Goal: Task Accomplishment & Management: Complete application form

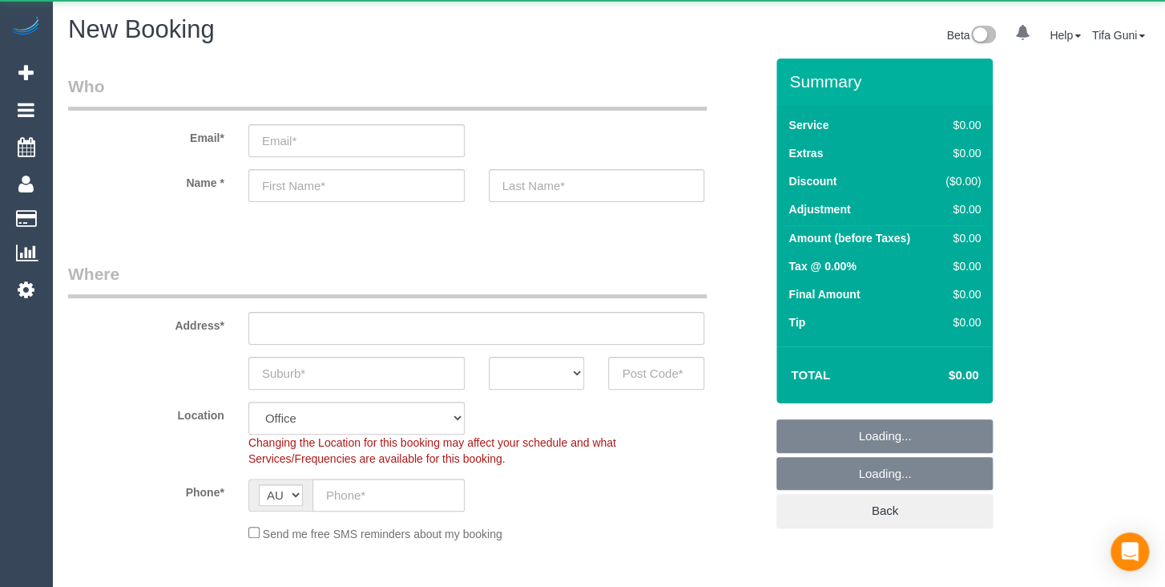
select select "object:649"
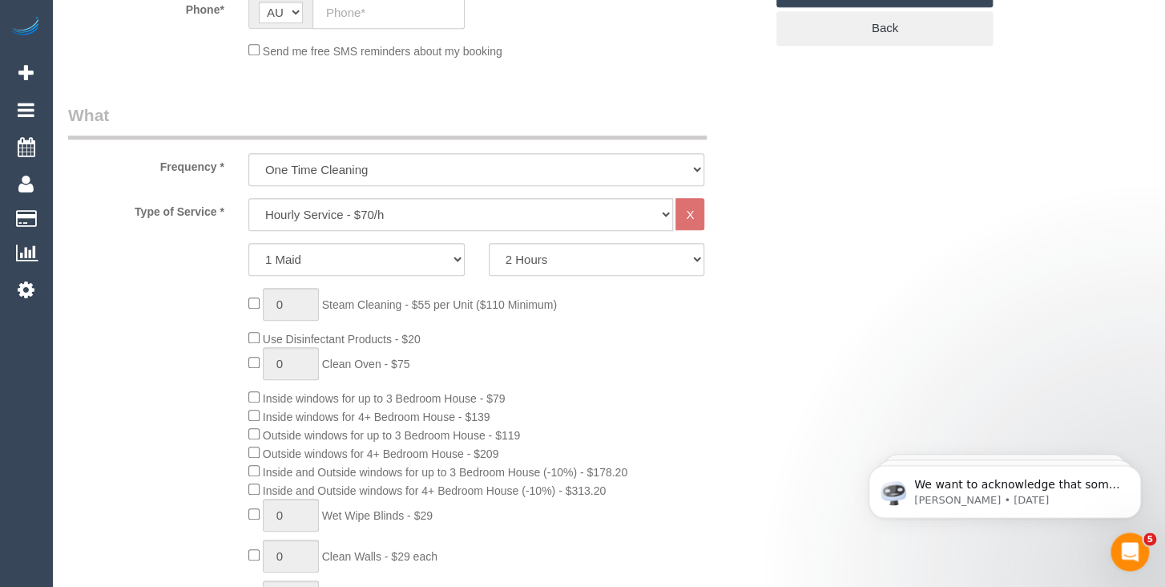
scroll to position [507, 0]
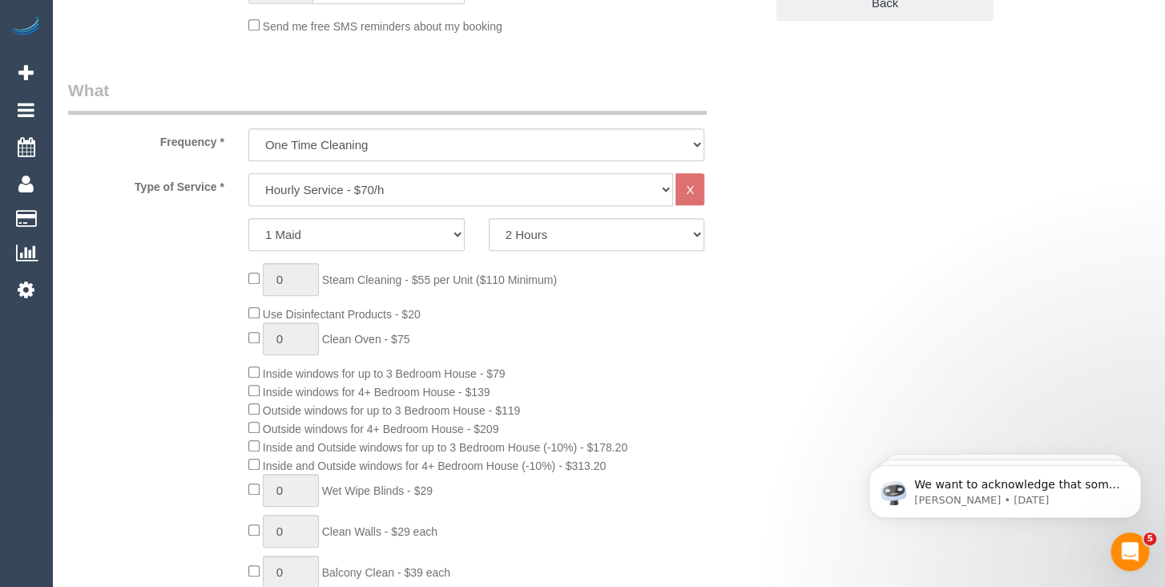
click at [248, 173] on select "Hourly Service - $70/h Hourly Service - $65/h Hourly Service - $60/h Hourly Ser…" at bounding box center [461, 189] width 426 height 33
select select "211"
click option "Two Bedroom Home Cleaning - $189 Flat Rate" at bounding box center [0, 0] width 0 height 0
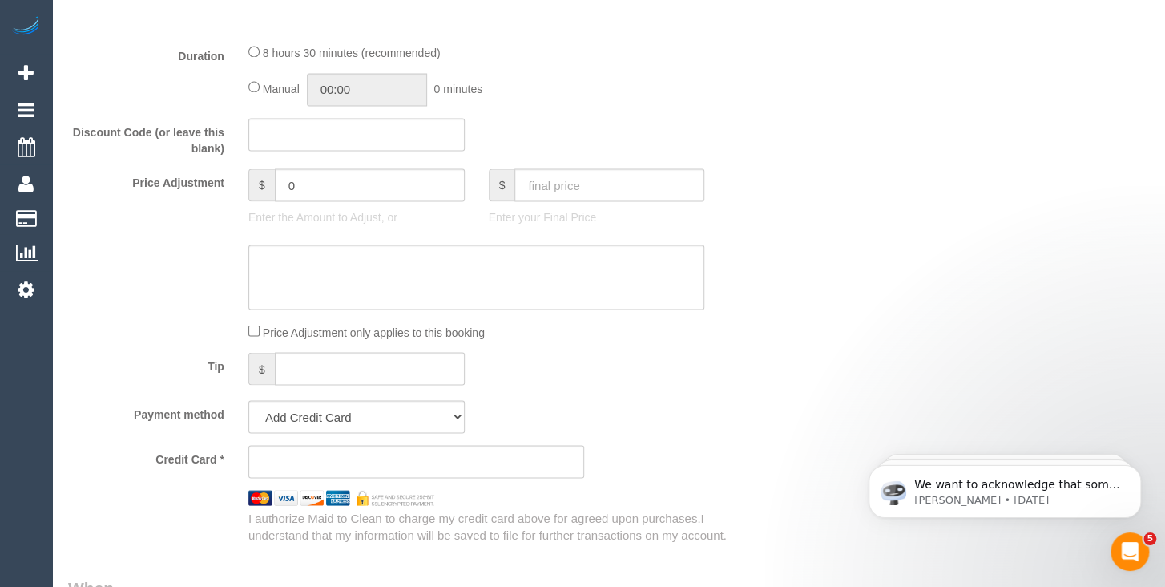
scroll to position [1270, 0]
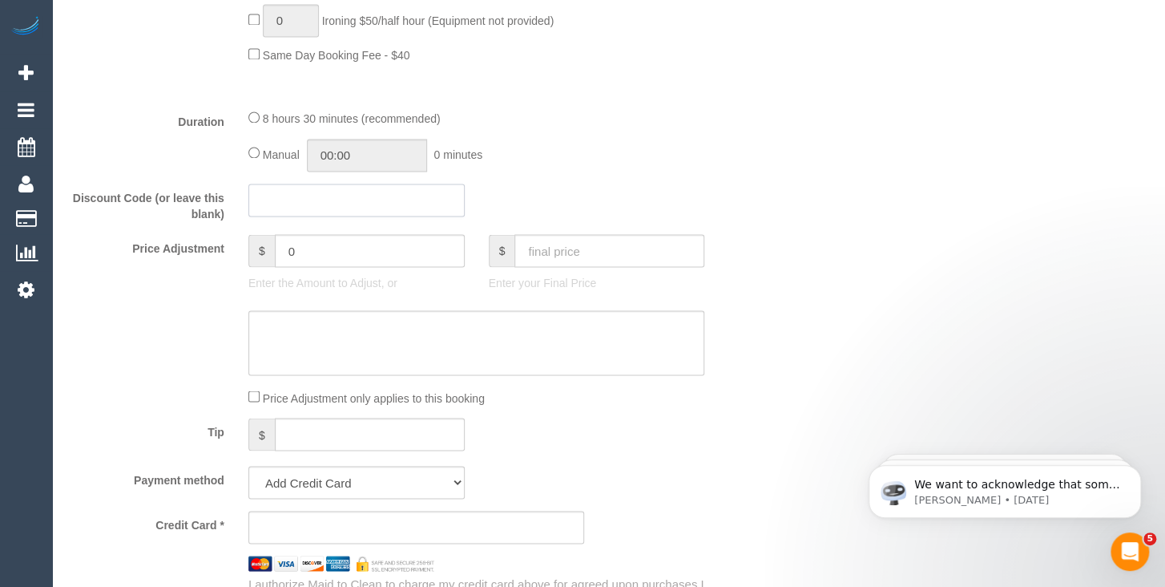
click at [305, 191] on input "text" at bounding box center [356, 200] width 216 height 33
paste input "50FLZ99"
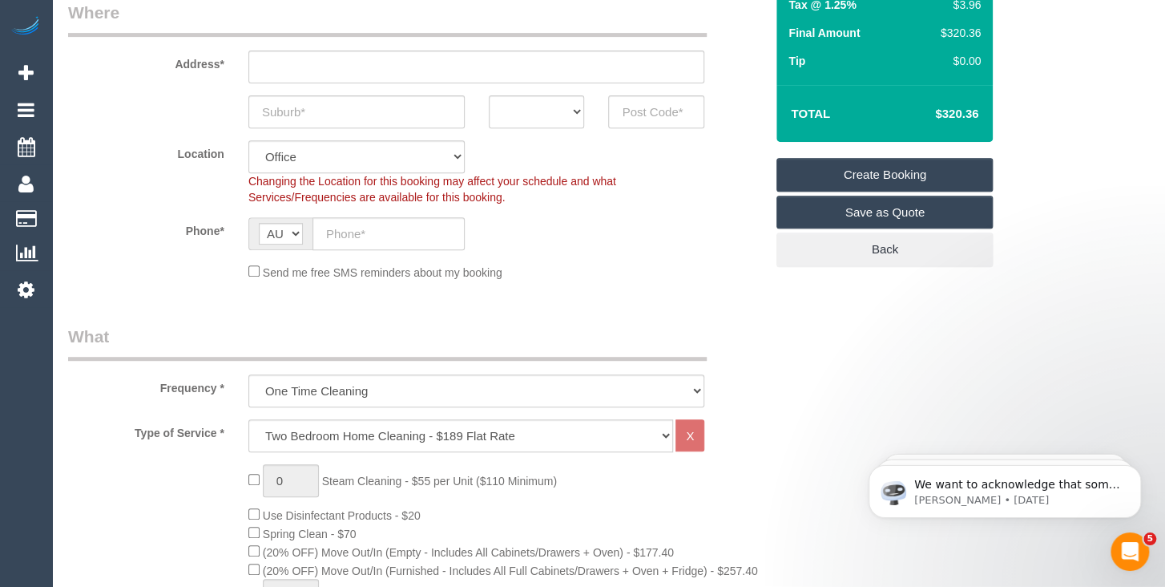
scroll to position [423, 0]
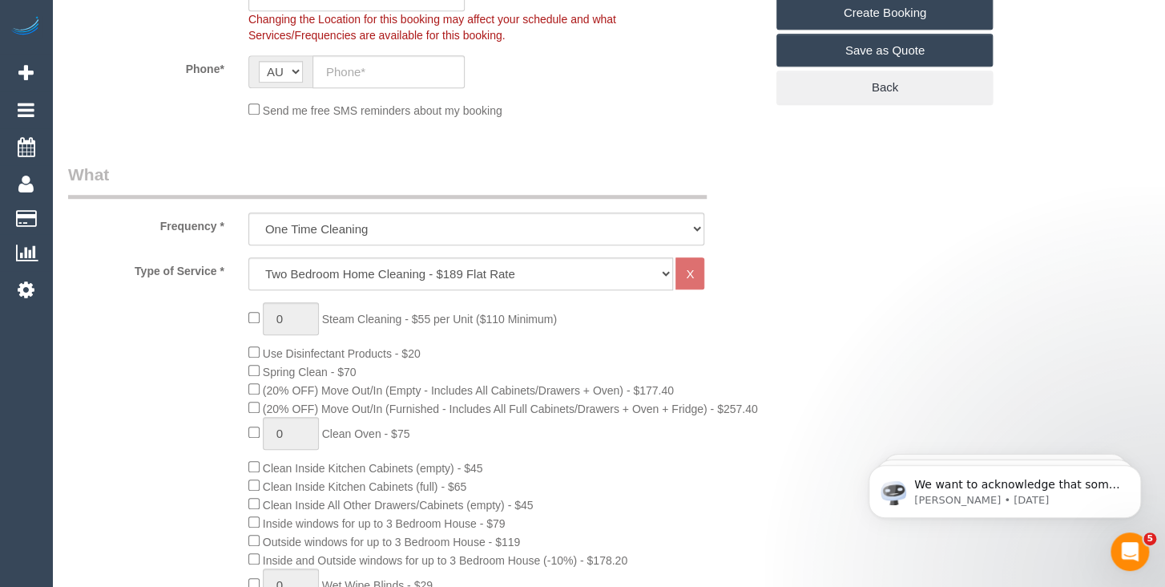
type input "50FLZ99"
click at [248, 257] on select "Hourly Service - $70/h Hourly Service - $65/h Hourly Service - $60/h Hourly Ser…" at bounding box center [461, 273] width 426 height 33
select select "212"
click option "Three Bedroom Home Cleaning - $219 Flat Rate" at bounding box center [0, 0] width 0 height 0
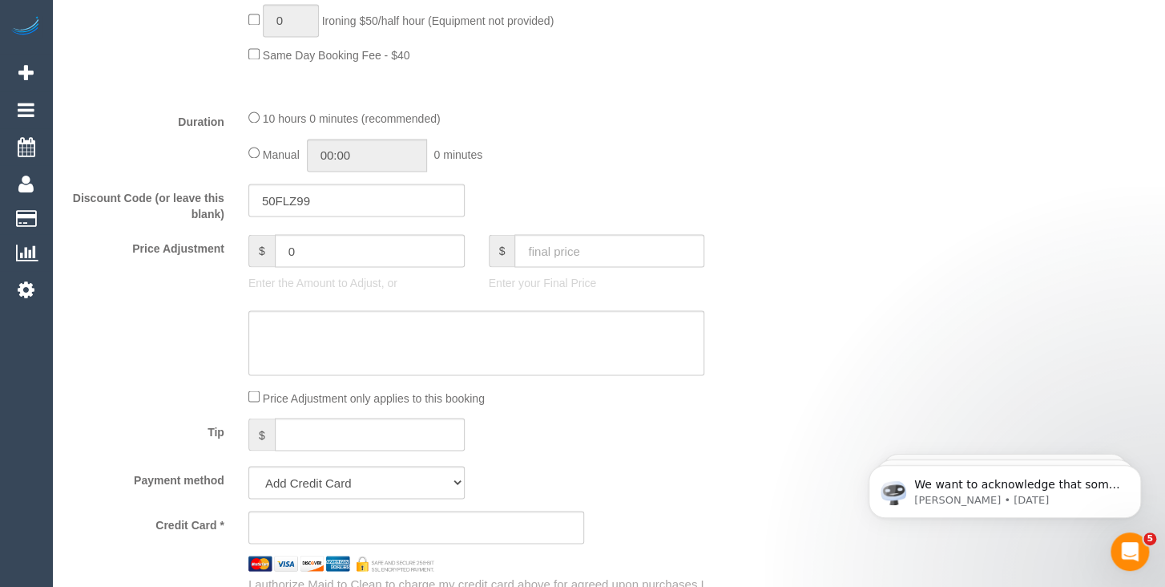
click at [614, 184] on div "Discount Code (or leave this blank) 50FLZ99" at bounding box center [416, 203] width 721 height 38
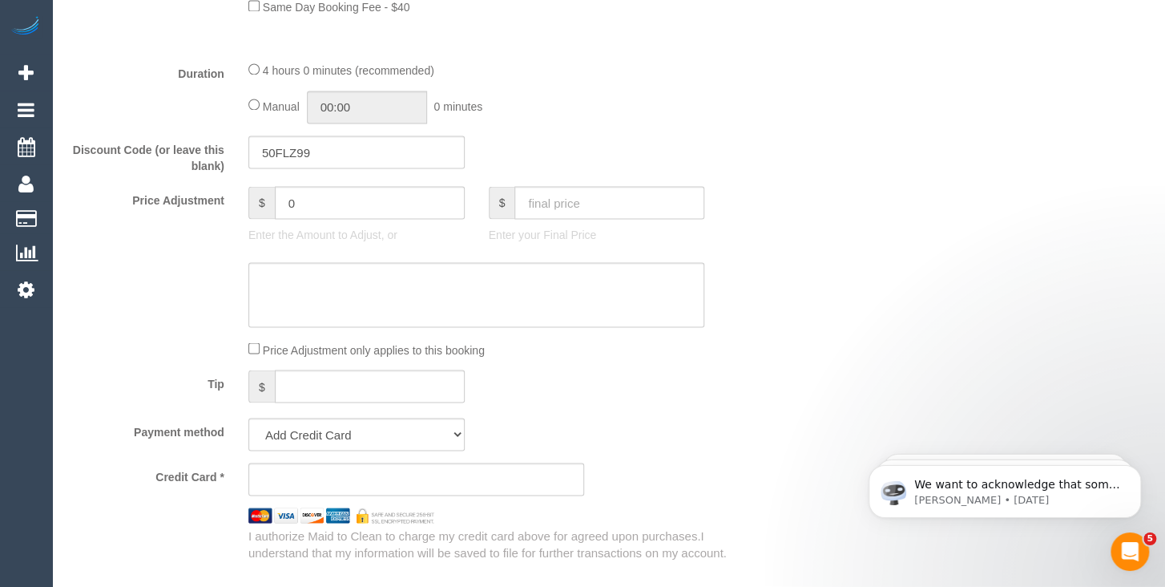
scroll to position [1185, 0]
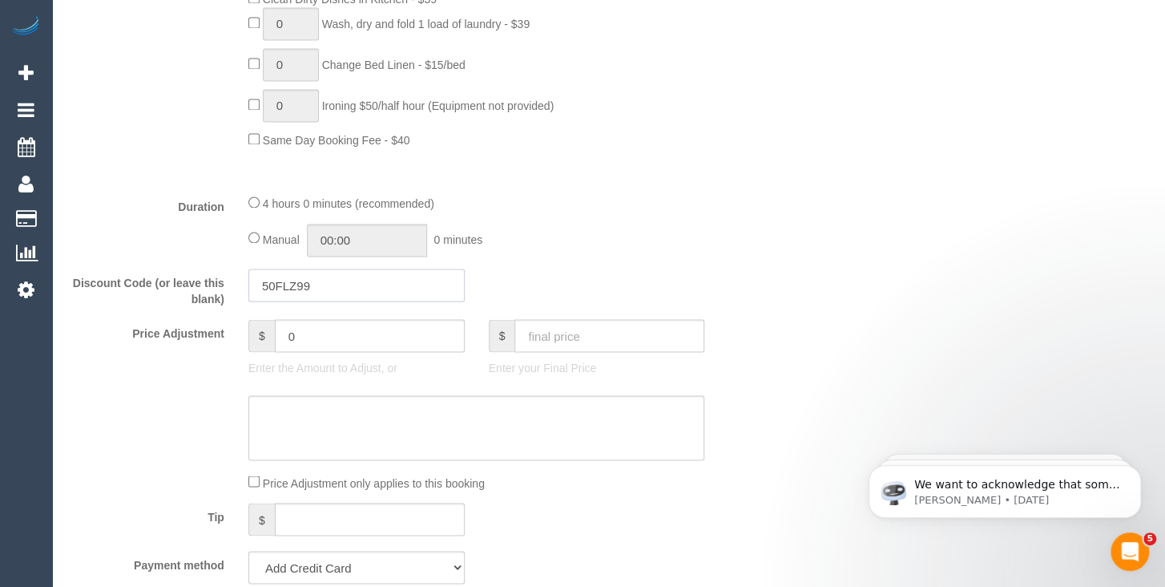
drag, startPoint x: 333, startPoint y: 274, endPoint x: 141, endPoint y: 271, distance: 192.4
click at [248, 271] on input "50FLZ99" at bounding box center [356, 285] width 216 height 33
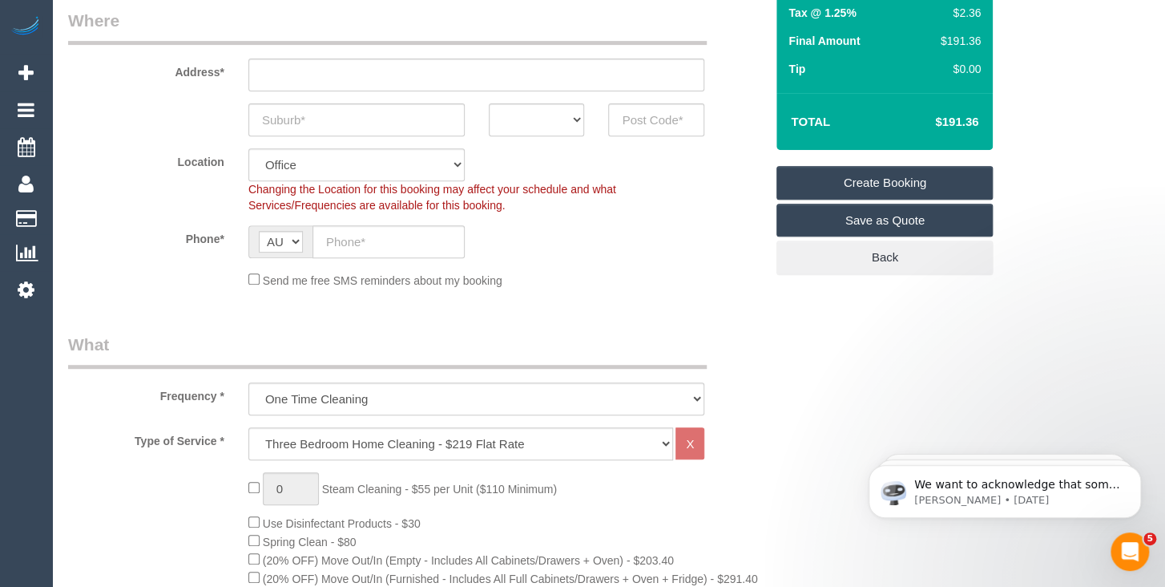
scroll to position [0, 0]
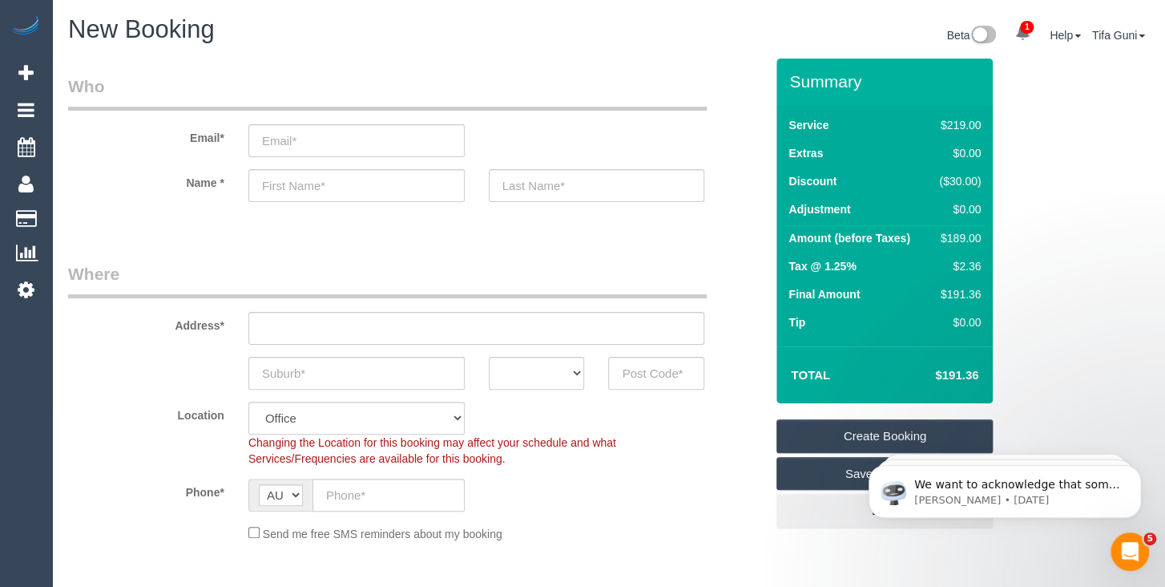
click at [620, 226] on fieldset "Who Email* Name *" at bounding box center [416, 152] width 697 height 155
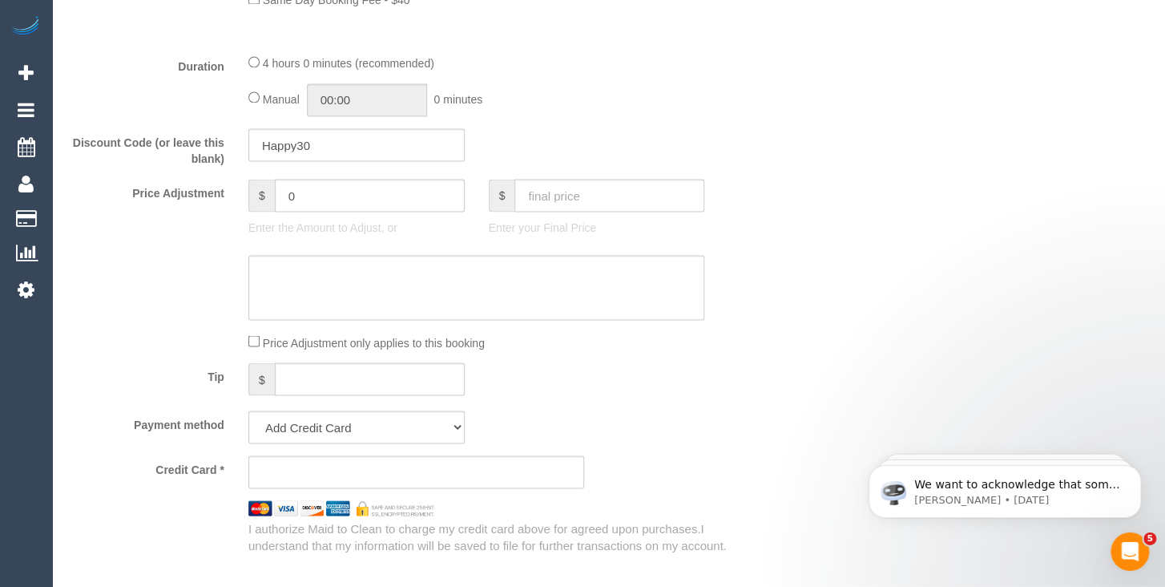
scroll to position [1270, 0]
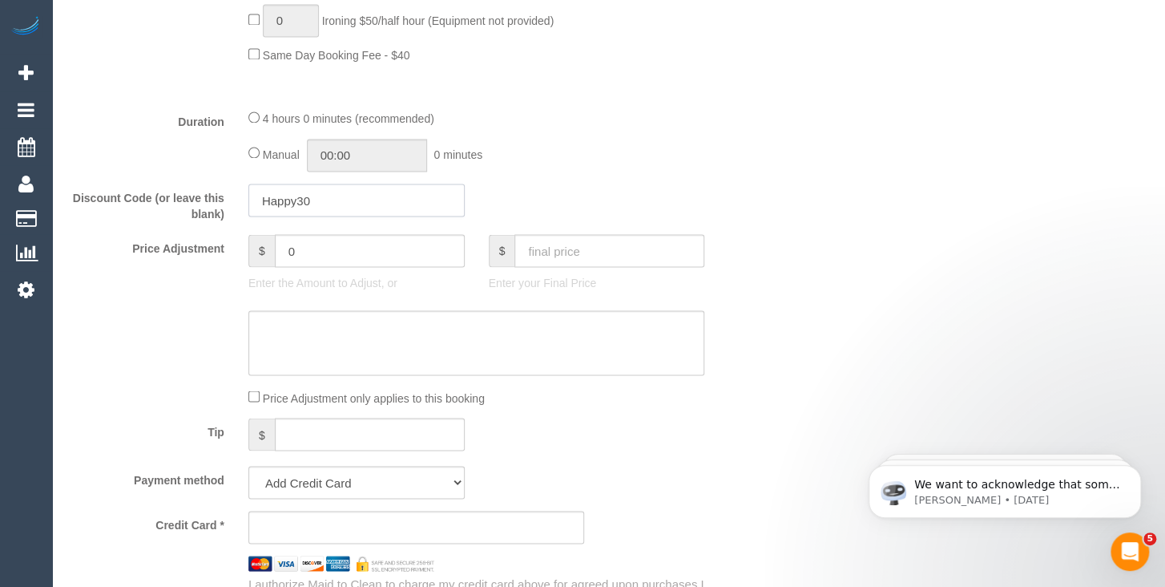
click at [297, 188] on input "Happy30" at bounding box center [356, 200] width 216 height 33
click at [694, 160] on div "Manual 00:00 0 minutes" at bounding box center [476, 155] width 457 height 33
click at [330, 184] on input "HAPPY30" at bounding box center [356, 200] width 216 height 33
type input "H"
type input "HAPPY30"
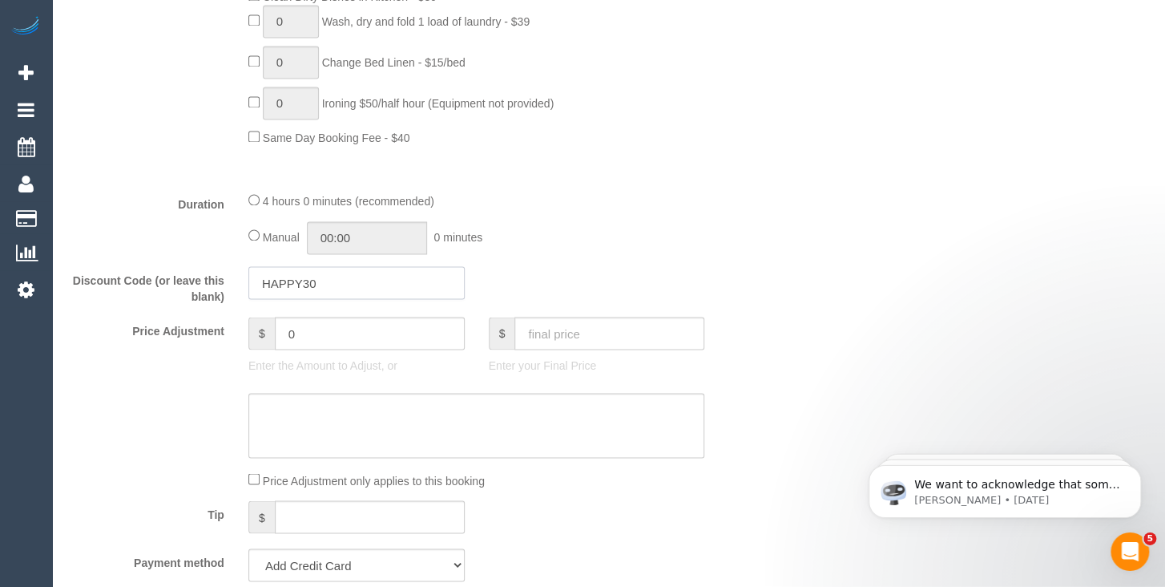
scroll to position [1185, 0]
drag, startPoint x: 315, startPoint y: 273, endPoint x: 239, endPoint y: 266, distance: 76.4
click at [248, 269] on input "HAPPY30" at bounding box center [356, 285] width 216 height 33
click at [629, 249] on fieldset "What Frequency * One Time Cleaning Weekly - 10% Off - 10.00% (0% for the First …" at bounding box center [416, 47] width 697 height 1293
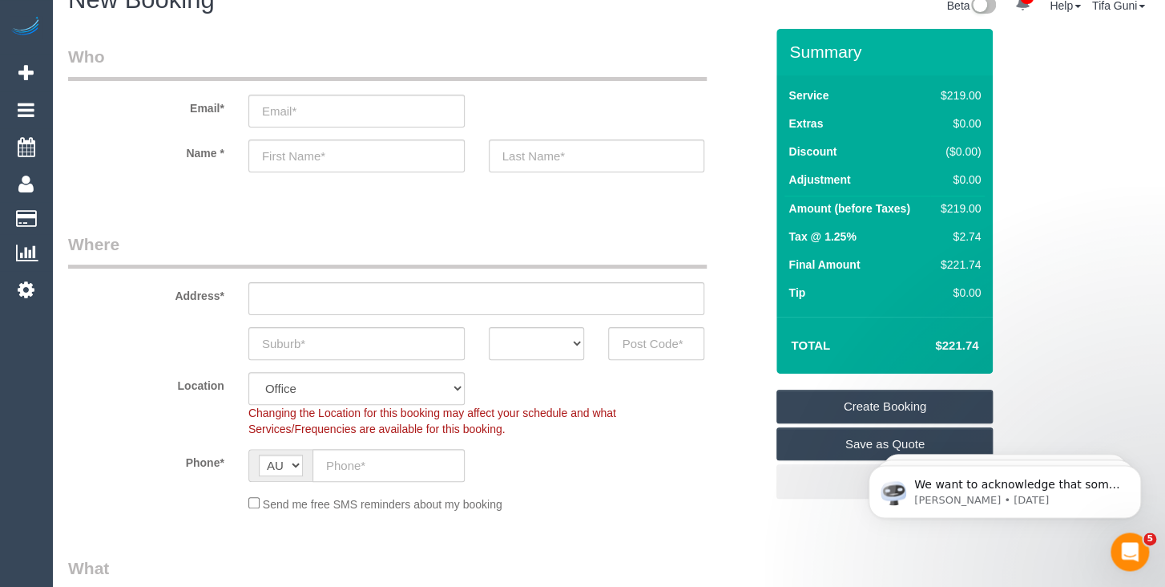
scroll to position [0, 0]
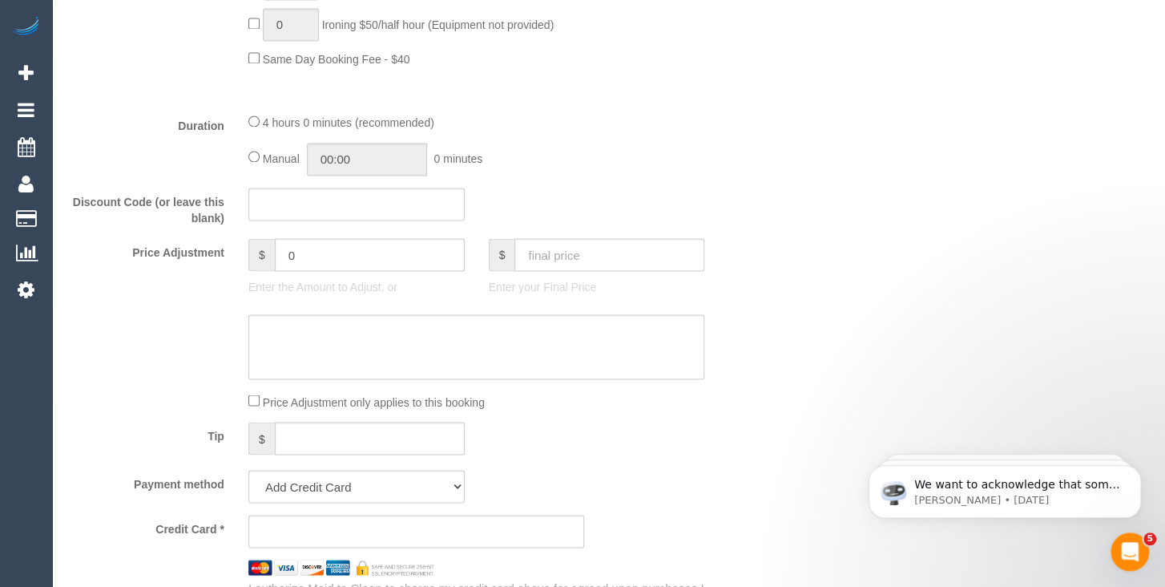
scroll to position [1270, 0]
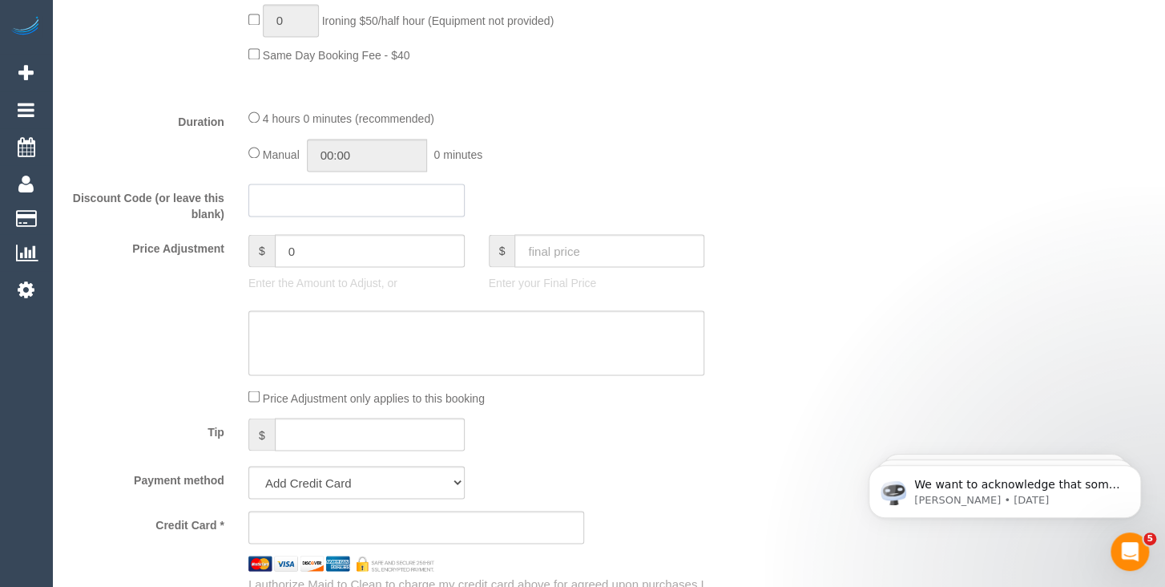
click at [273, 191] on input "text" at bounding box center [356, 200] width 216 height 33
paste input "HAPPY30"
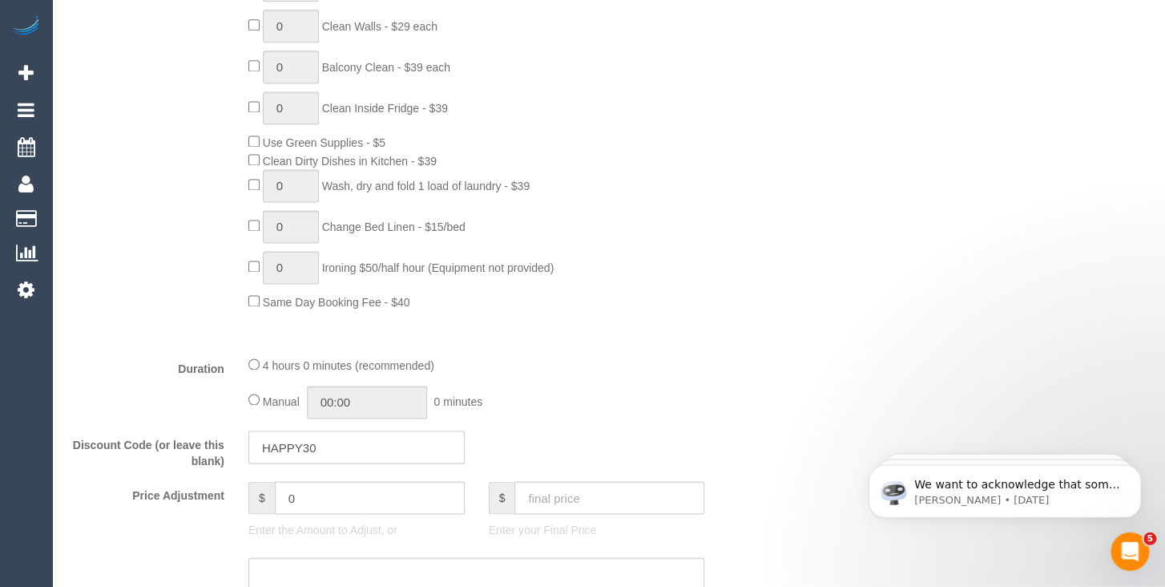
scroll to position [1185, 0]
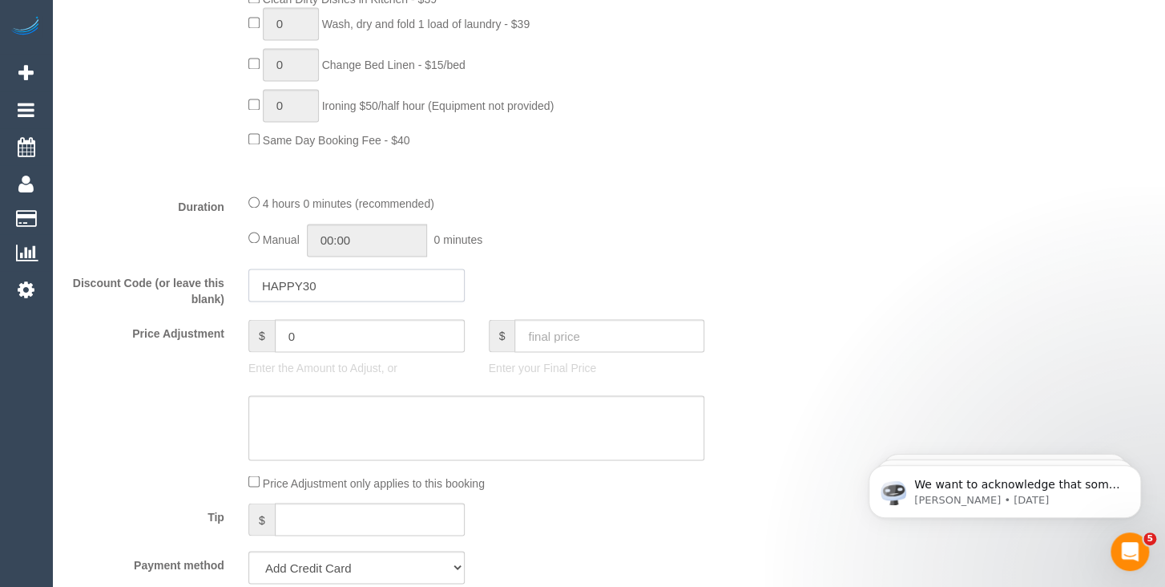
drag, startPoint x: 338, startPoint y: 272, endPoint x: 235, endPoint y: 283, distance: 104.0
click at [248, 283] on input "HAPPY30" at bounding box center [356, 285] width 216 height 33
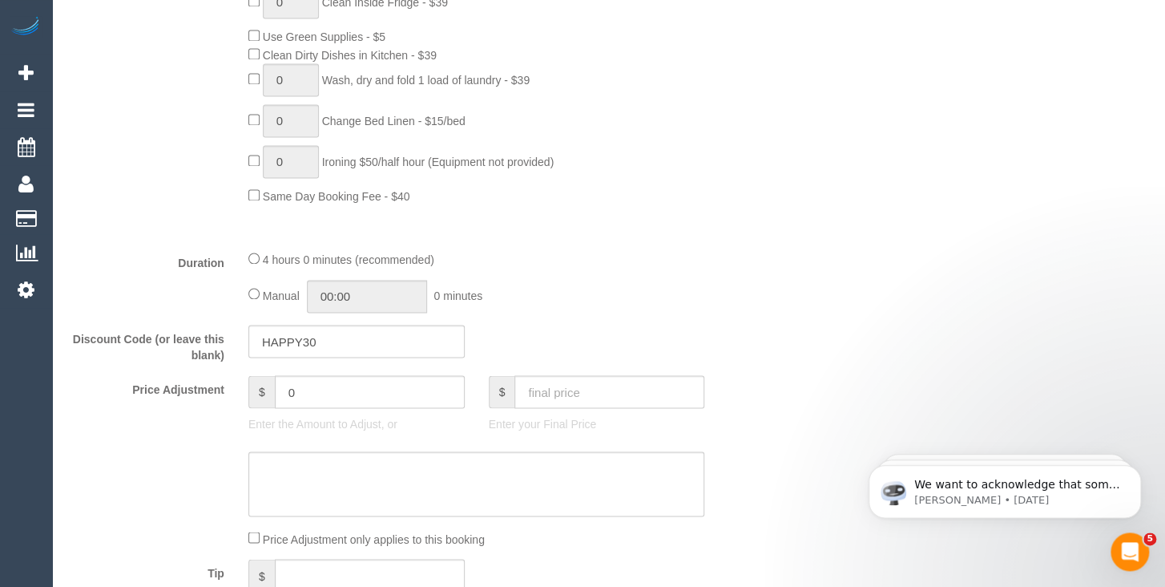
scroll to position [1100, 0]
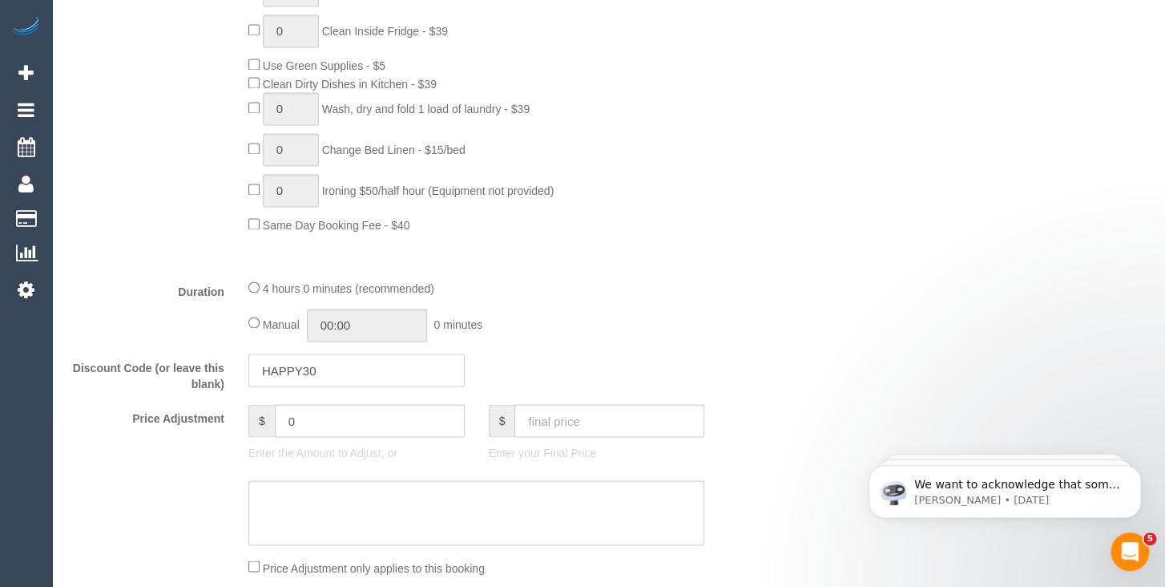
click at [335, 362] on input "HAPPY30" at bounding box center [356, 369] width 216 height 33
drag, startPoint x: 340, startPoint y: 357, endPoint x: 218, endPoint y: 353, distance: 121.9
click at [248, 353] on input "HAPPY30" at bounding box center [356, 369] width 216 height 33
paste input "60BIG"
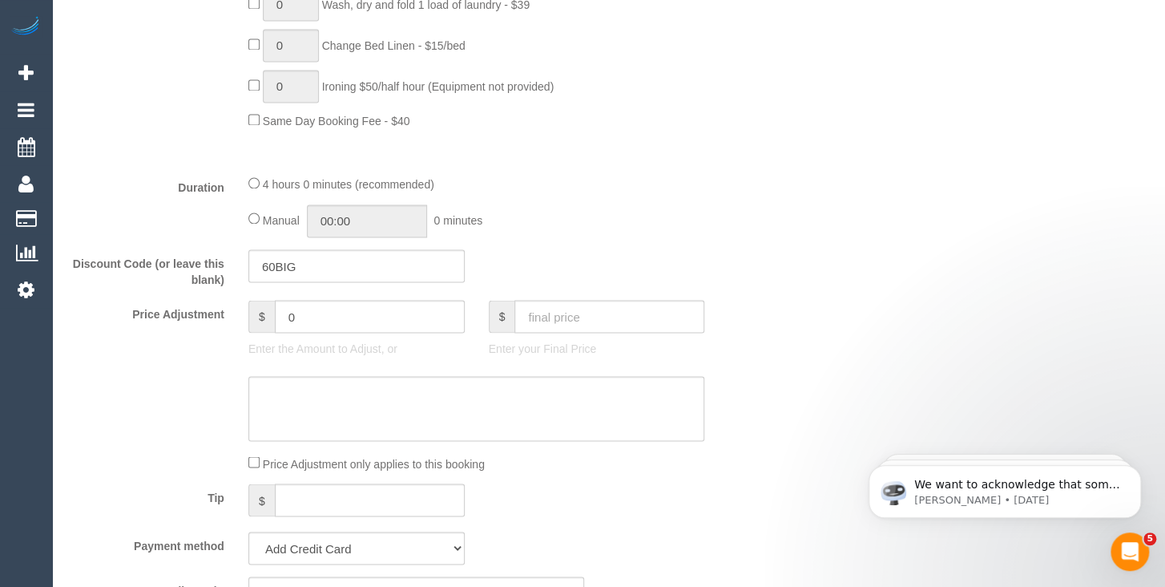
scroll to position [1270, 0]
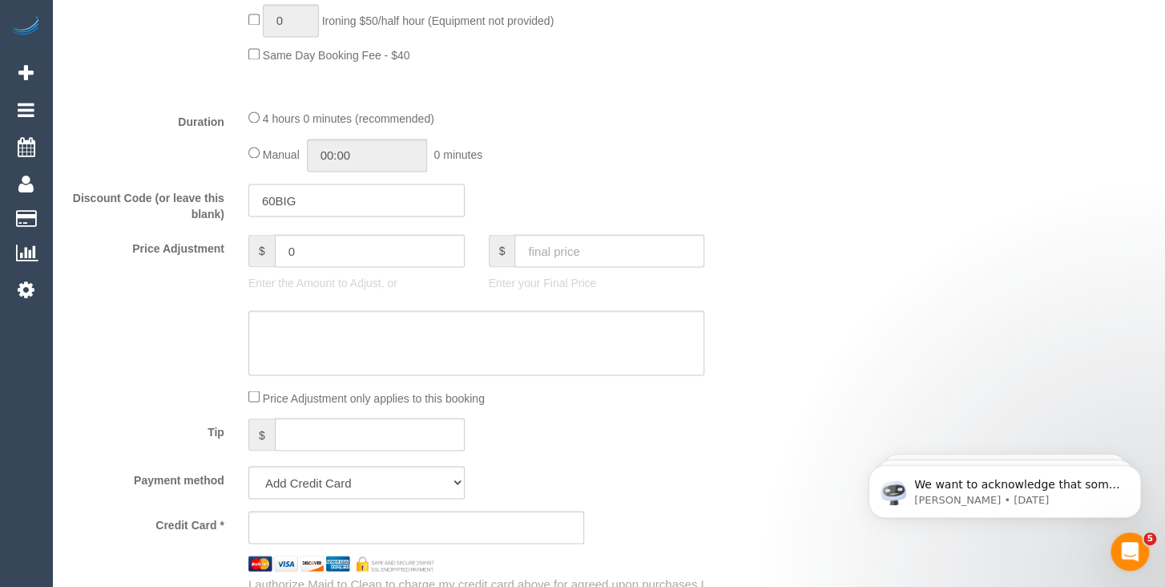
drag, startPoint x: 297, startPoint y: 188, endPoint x: 210, endPoint y: 188, distance: 86.6
click at [248, 188] on input "60BIG" at bounding box center [356, 200] width 216 height 33
paste input "50FLZ99"
type input "50FLZ99"
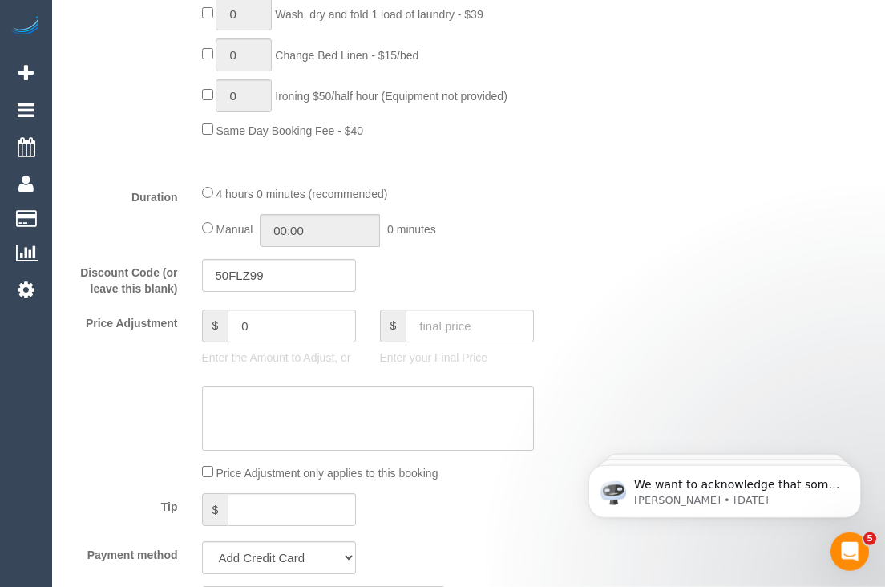
scroll to position [1233, 0]
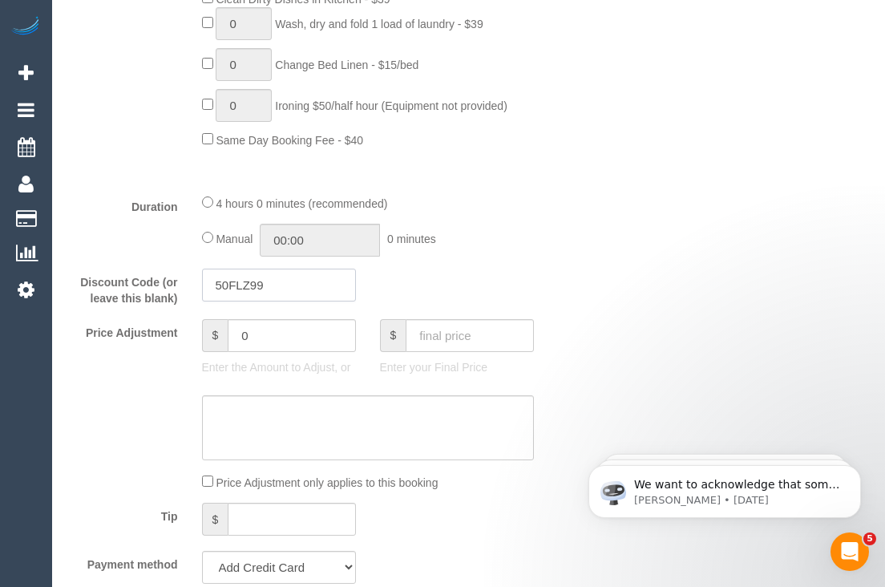
drag, startPoint x: 284, startPoint y: 277, endPoint x: 201, endPoint y: 273, distance: 82.7
click at [202, 273] on input "50FLZ99" at bounding box center [279, 285] width 154 height 33
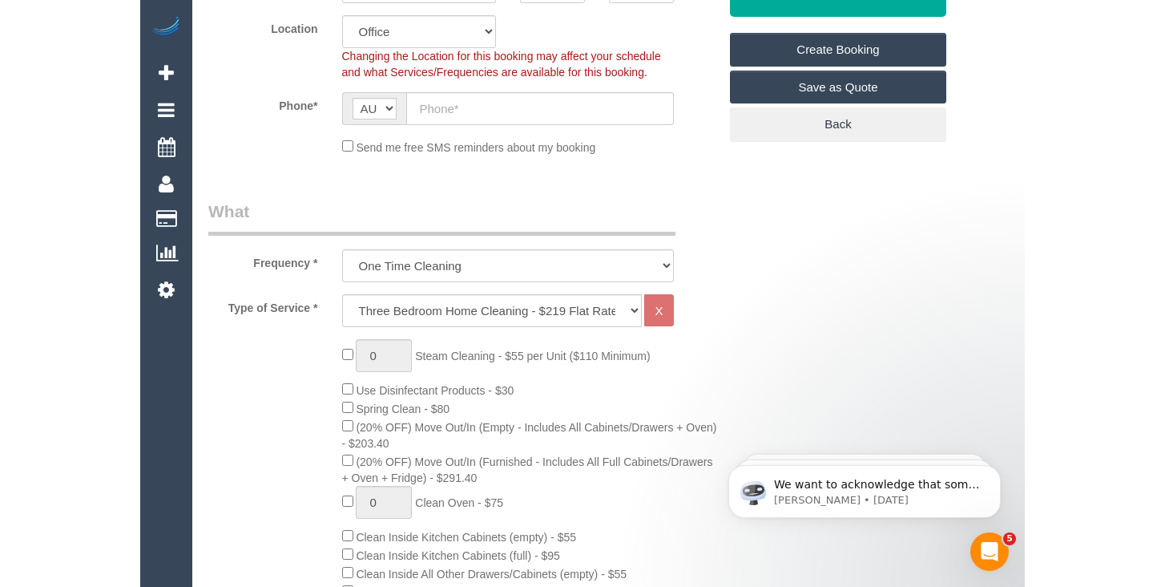
scroll to position [217, 0]
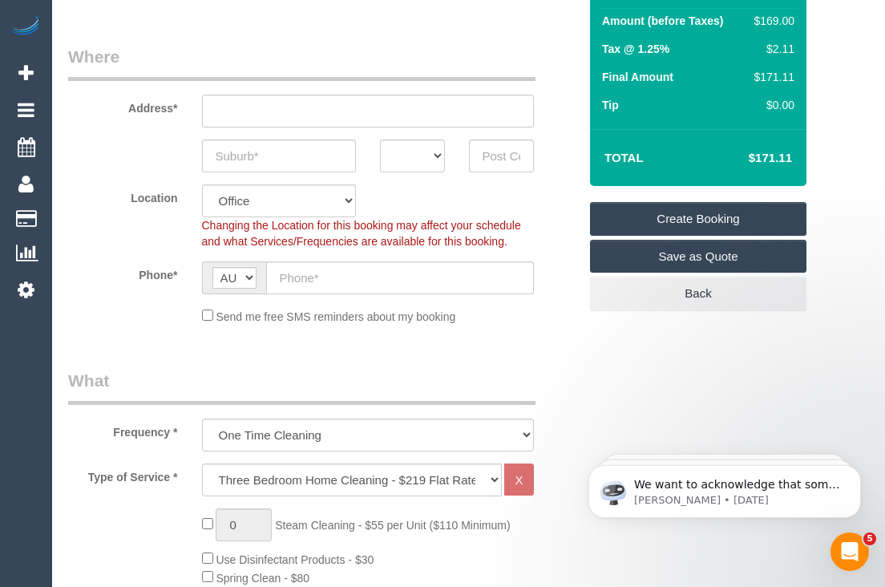
click at [526, 201] on div "Location [GEOGRAPHIC_DATA] (North) East (South) [GEOGRAPHIC_DATA] (East) [GEOGR…" at bounding box center [323, 216] width 534 height 65
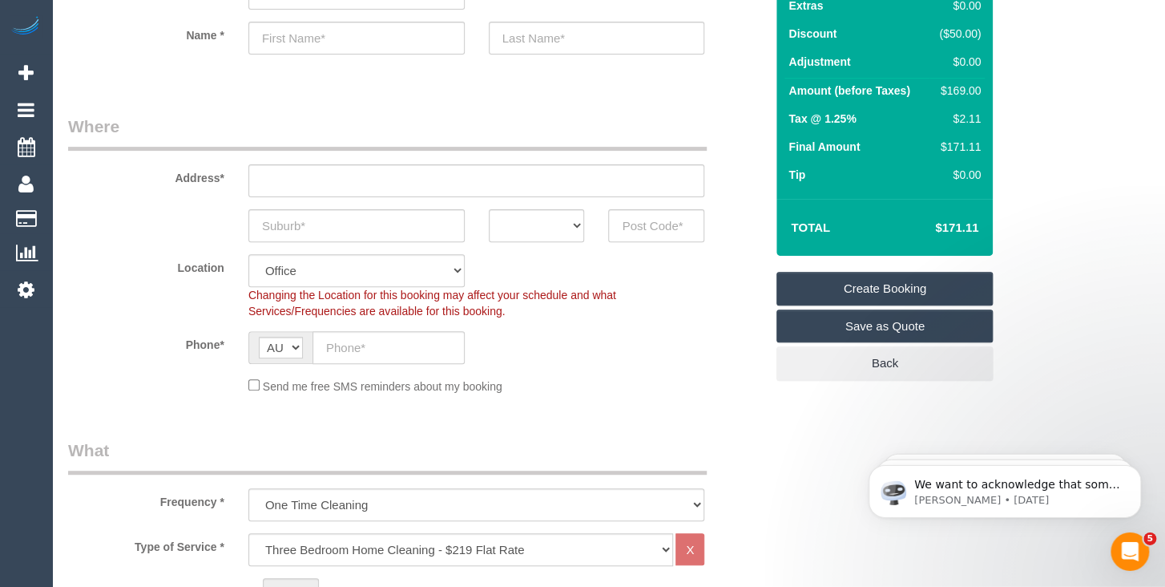
scroll to position [0, 0]
